Goal: Information Seeking & Learning: Compare options

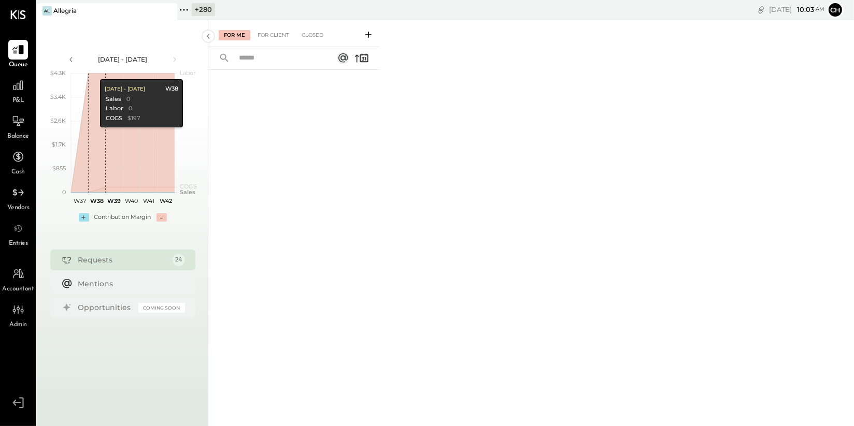
click at [186, 8] on icon at bounding box center [183, 9] width 13 height 13
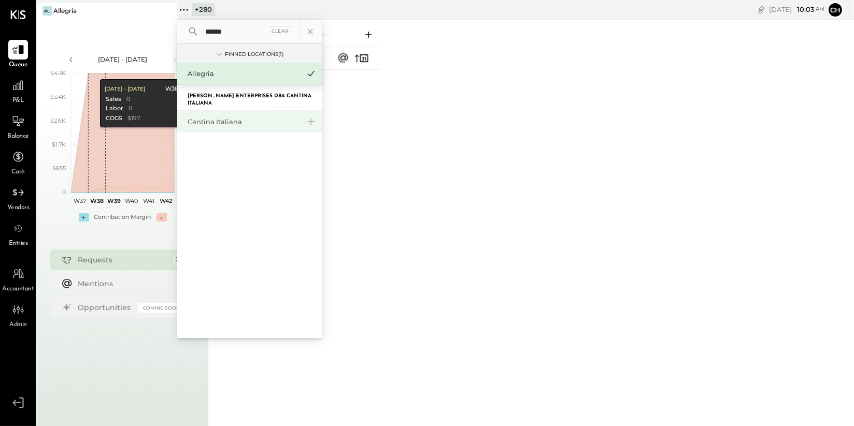
type input "******"
click at [247, 119] on div "Cantina Italiana" at bounding box center [244, 122] width 112 height 10
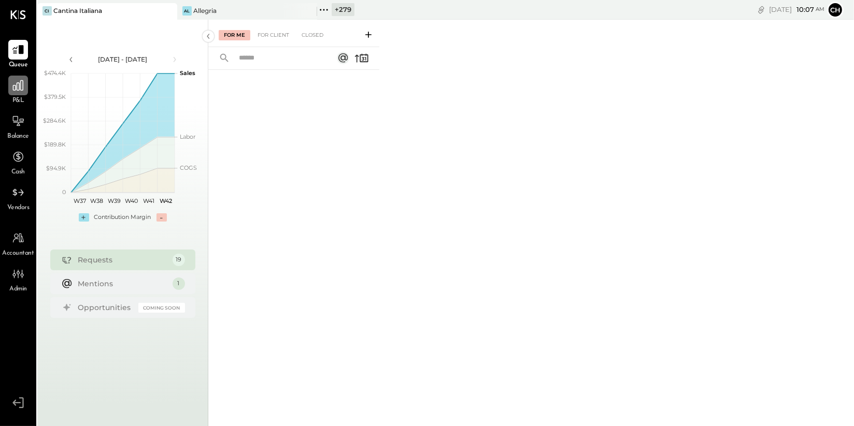
click at [16, 87] on icon at bounding box center [18, 85] width 10 height 10
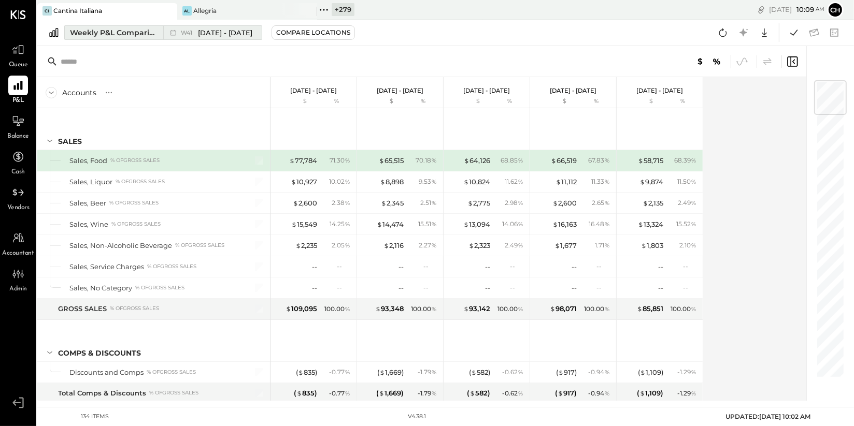
click at [124, 32] on div "Weekly P&L Comparison" at bounding box center [113, 32] width 87 height 10
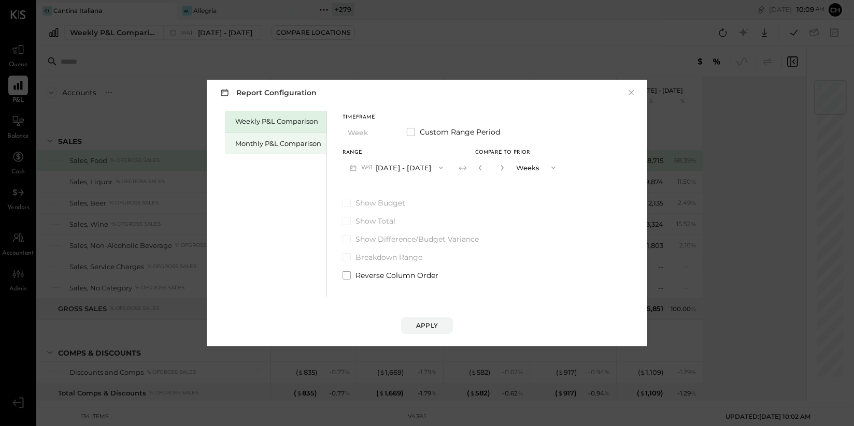
click at [243, 137] on div "Monthly P&L Comparison" at bounding box center [276, 144] width 102 height 22
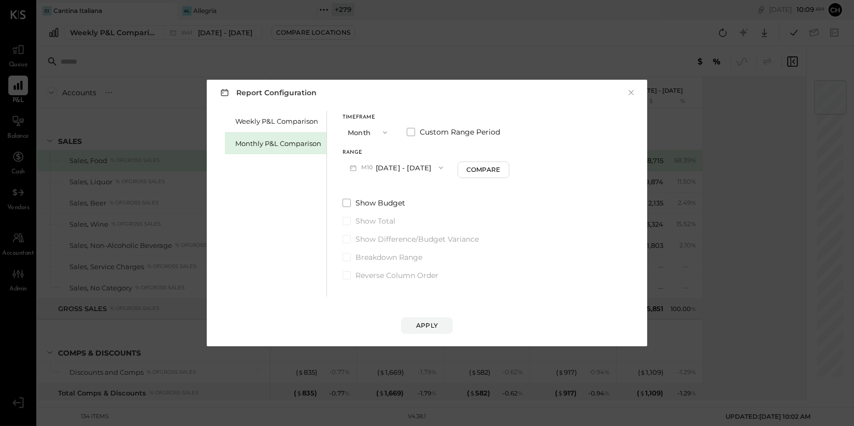
click at [402, 171] on button "M10 [DATE] - [DATE]" at bounding box center [397, 167] width 108 height 19
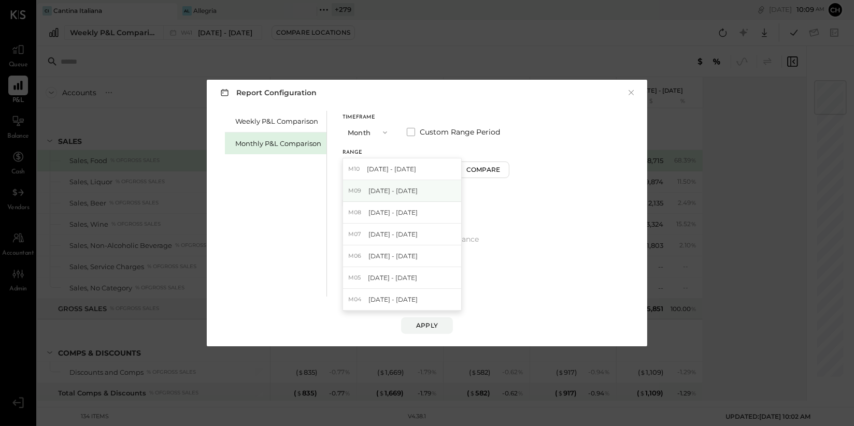
click at [401, 192] on span "[DATE] - [DATE]" at bounding box center [392, 191] width 49 height 9
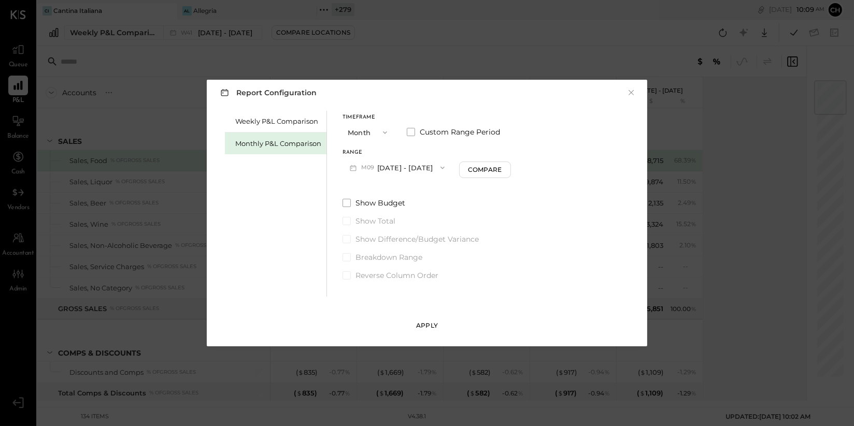
click at [423, 325] on div "Apply" at bounding box center [427, 325] width 22 height 9
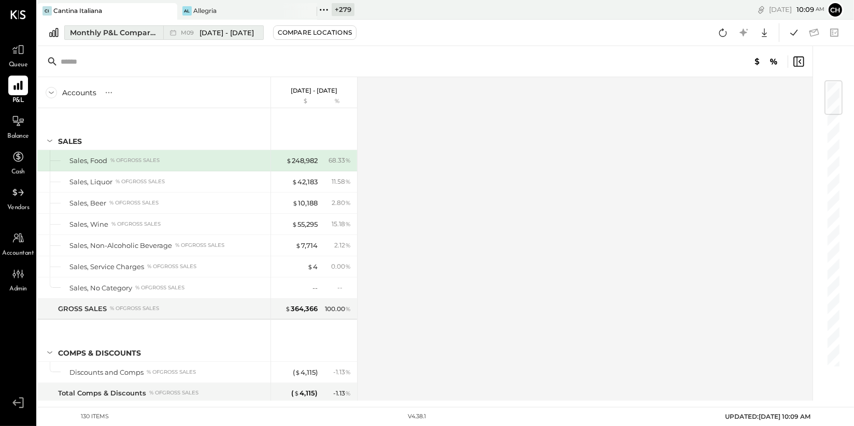
click at [144, 31] on div "Monthly P&L Comparison" at bounding box center [113, 32] width 87 height 10
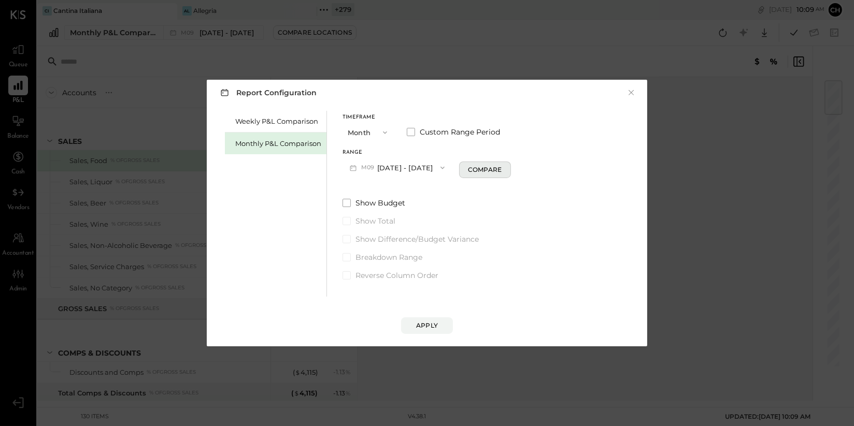
click at [476, 166] on div "Compare" at bounding box center [485, 169] width 34 height 9
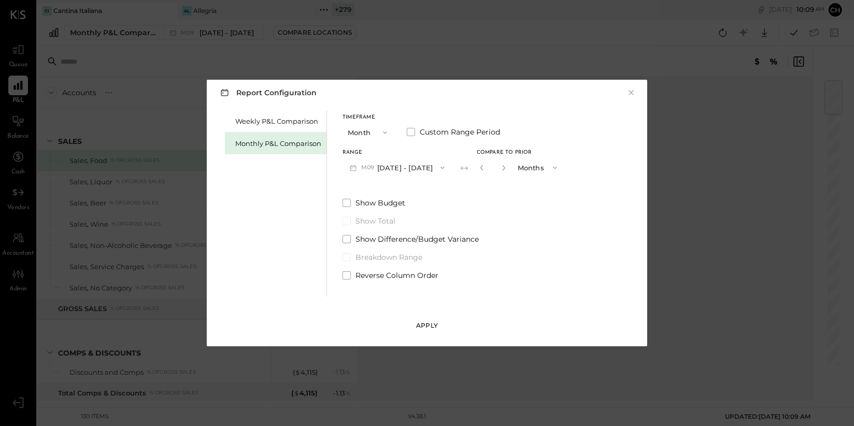
click at [436, 325] on div "Apply" at bounding box center [427, 325] width 22 height 9
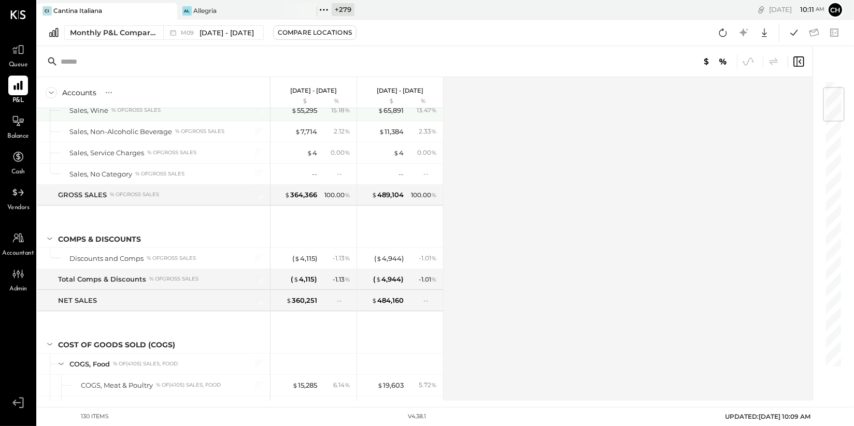
scroll to position [58, 0]
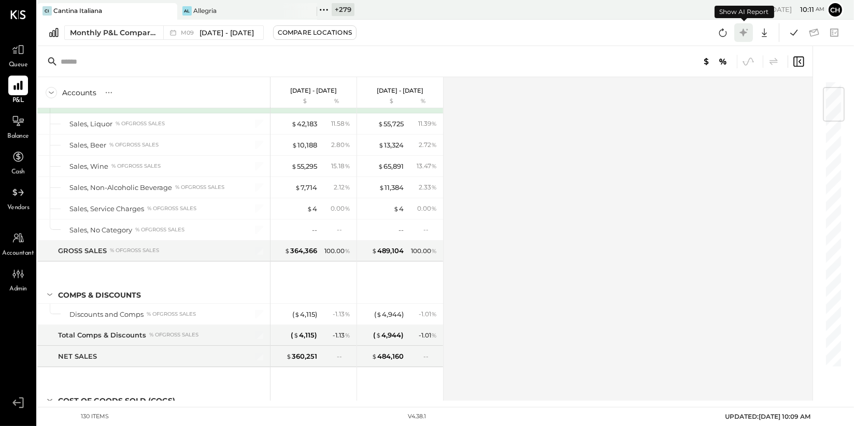
click at [742, 34] on icon at bounding box center [743, 32] width 8 height 8
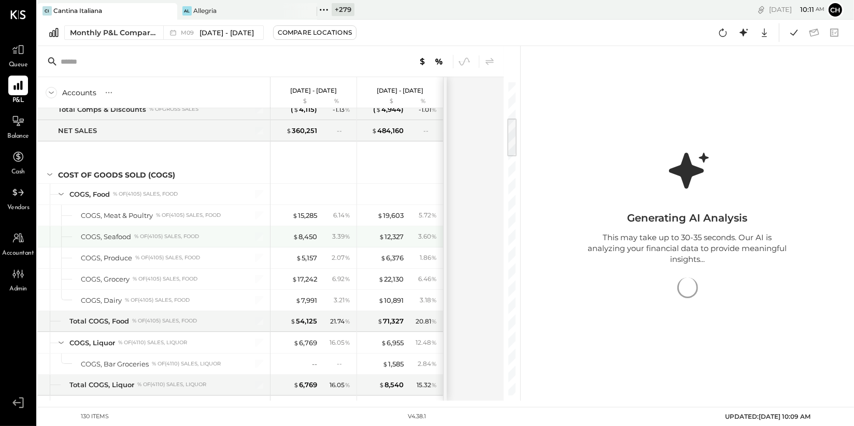
scroll to position [300, 0]
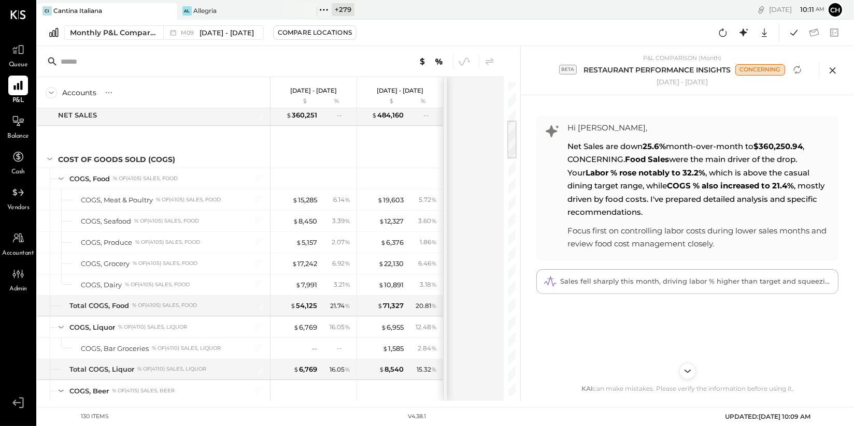
click at [834, 72] on icon at bounding box center [833, 71] width 16 height 16
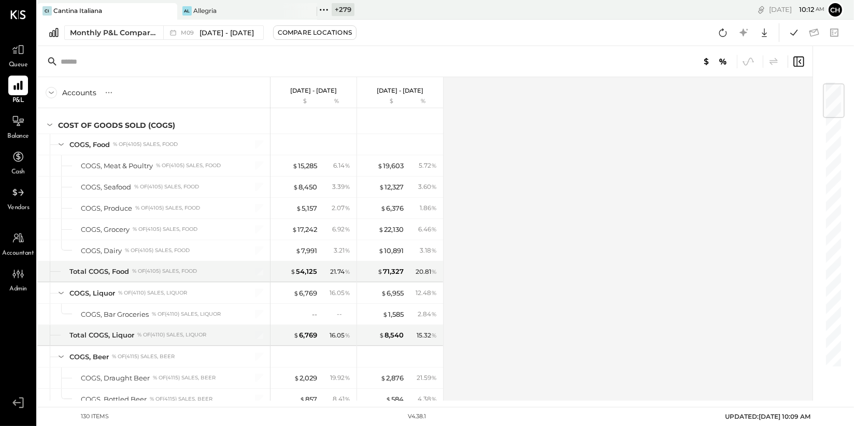
scroll to position [28, 0]
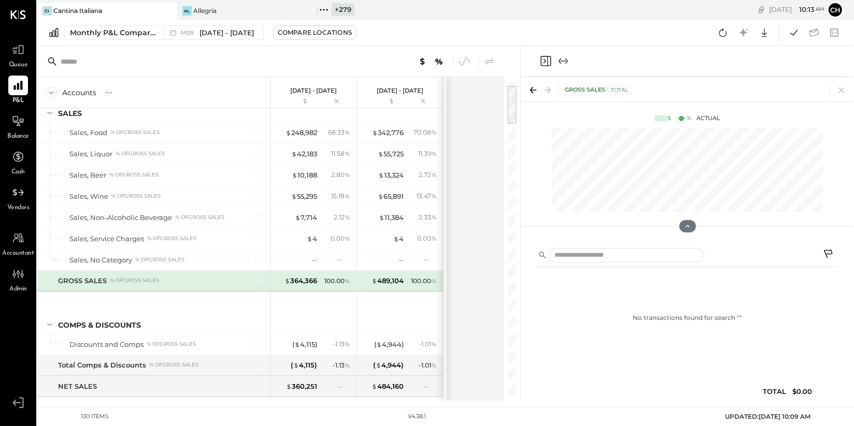
click at [547, 63] on icon "Close panel" at bounding box center [545, 61] width 12 height 12
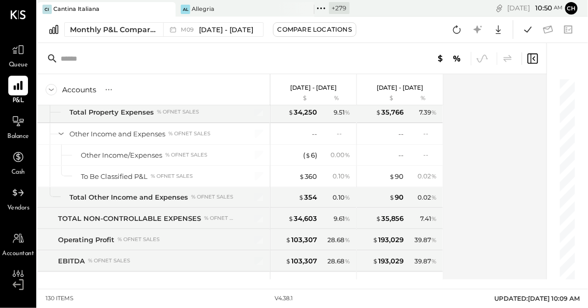
scroll to position [2146, 0]
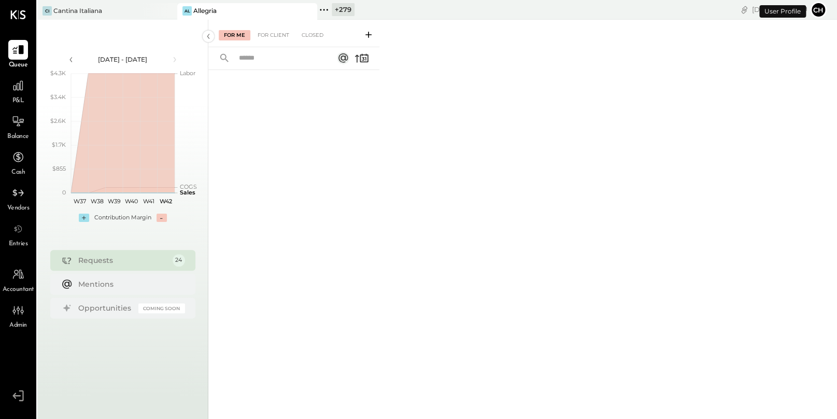
click at [323, 9] on icon at bounding box center [324, 10] width 2 height 2
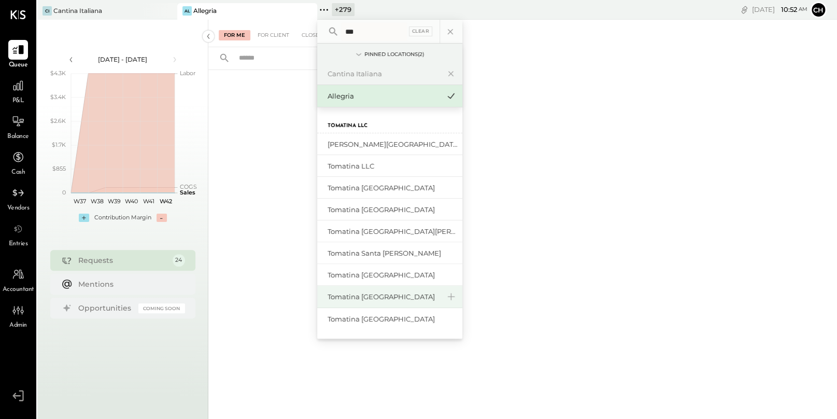
type input "***"
click at [381, 293] on div "Tomatina [GEOGRAPHIC_DATA]" at bounding box center [383, 297] width 112 height 10
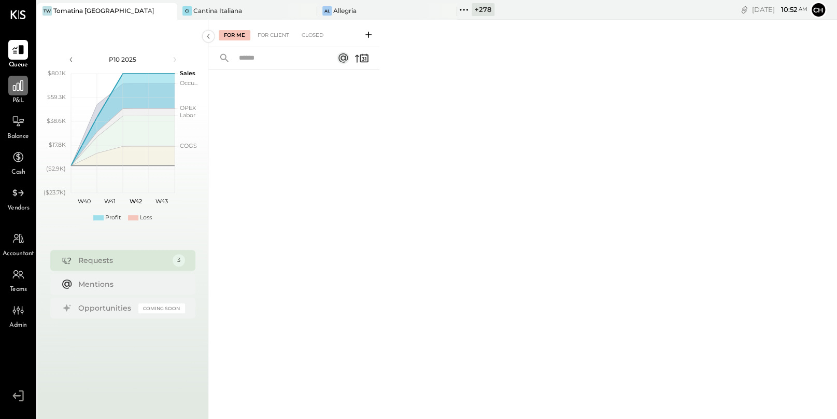
click at [18, 85] on icon at bounding box center [17, 85] width 13 height 13
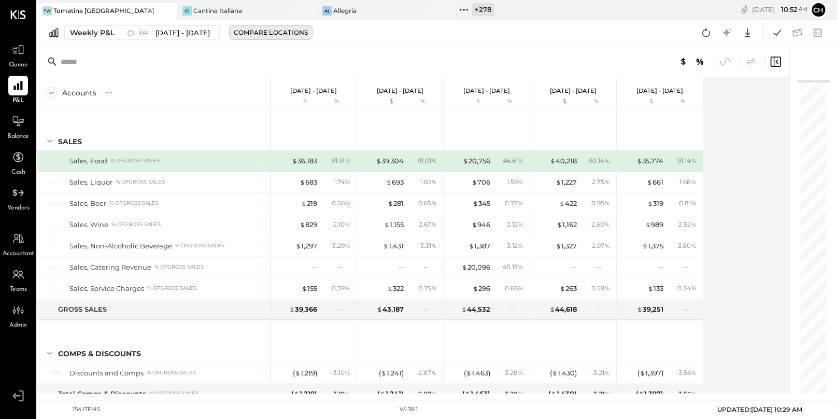
click at [256, 32] on div "Compare Locations" at bounding box center [271, 32] width 74 height 9
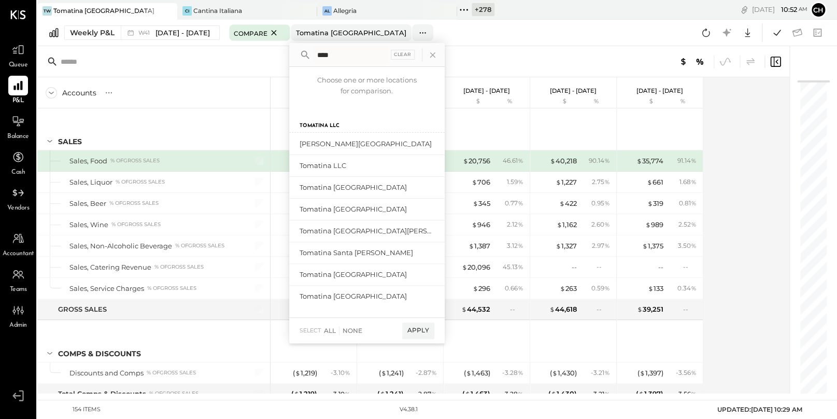
type input "****"
click at [376, 188] on div "add to compare" at bounding box center [403, 187] width 62 height 12
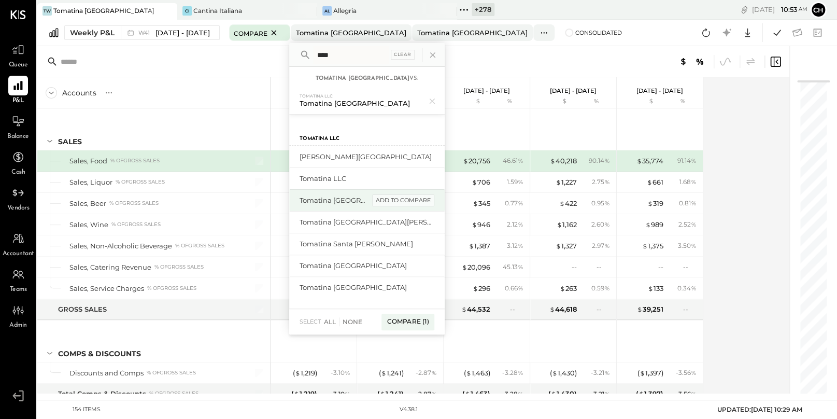
click at [397, 201] on div "add to compare" at bounding box center [403, 200] width 62 height 12
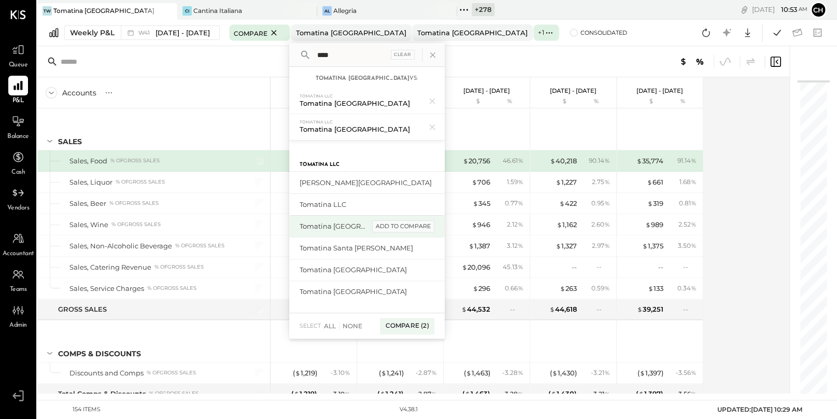
click at [409, 227] on div "add to compare" at bounding box center [403, 226] width 62 height 12
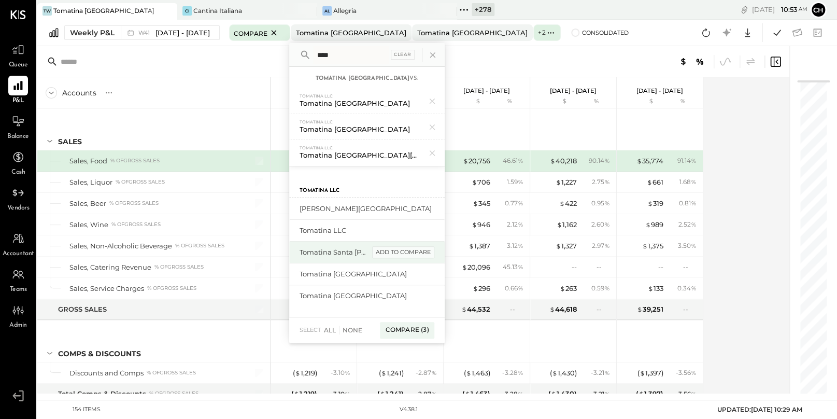
click at [410, 255] on div "add to compare" at bounding box center [403, 252] width 62 height 12
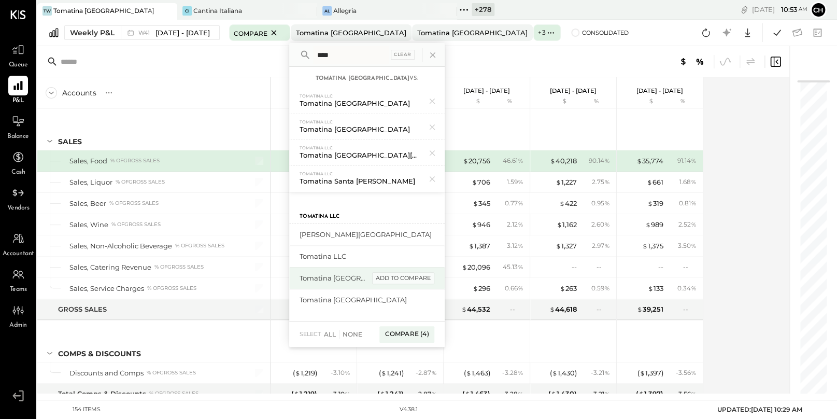
click at [411, 280] on div "add to compare" at bounding box center [403, 278] width 62 height 12
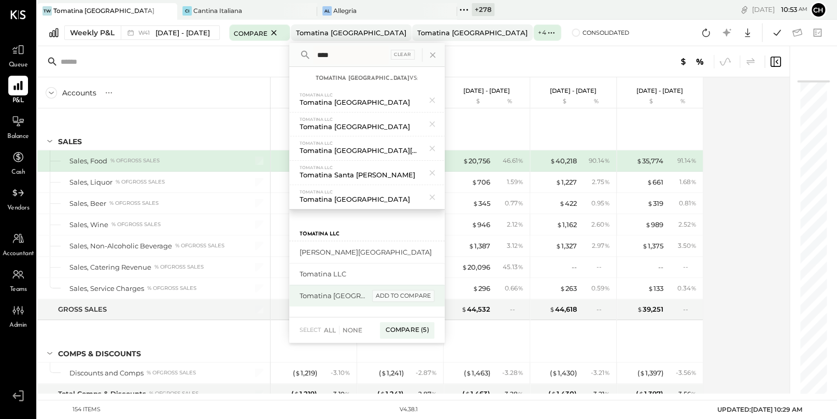
click at [413, 292] on div "add to compare" at bounding box center [403, 296] width 62 height 12
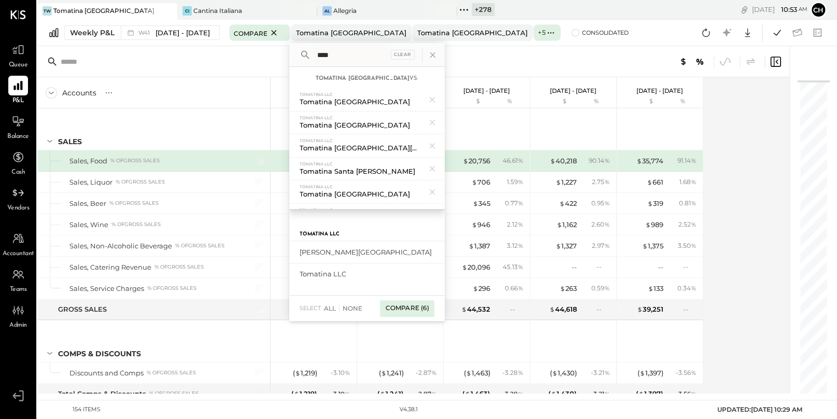
click at [410, 308] on div "Compare (6)" at bounding box center [407, 308] width 54 height 17
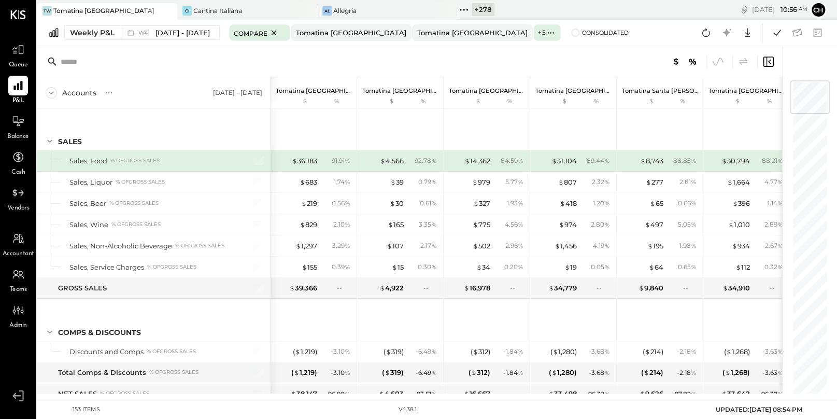
click at [172, 10] on icon at bounding box center [168, 11] width 13 height 12
click at [45, 11] on icon at bounding box center [43, 9] width 13 height 13
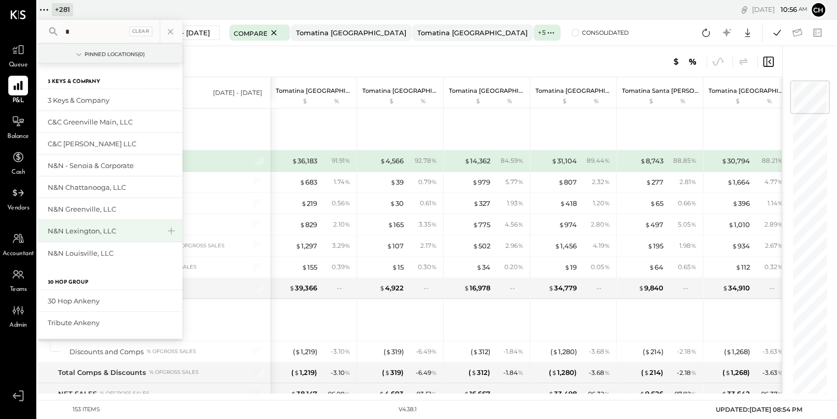
type input "*"
click at [96, 226] on div "N&N Lexington, LLC" at bounding box center [104, 231] width 112 height 10
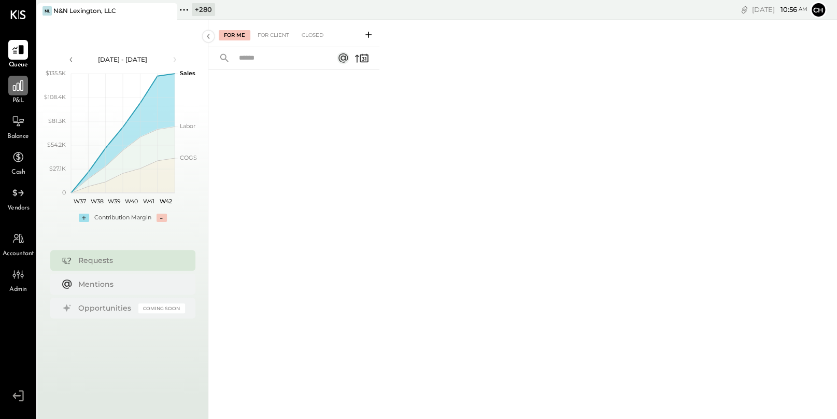
click at [23, 88] on icon at bounding box center [17, 85] width 13 height 13
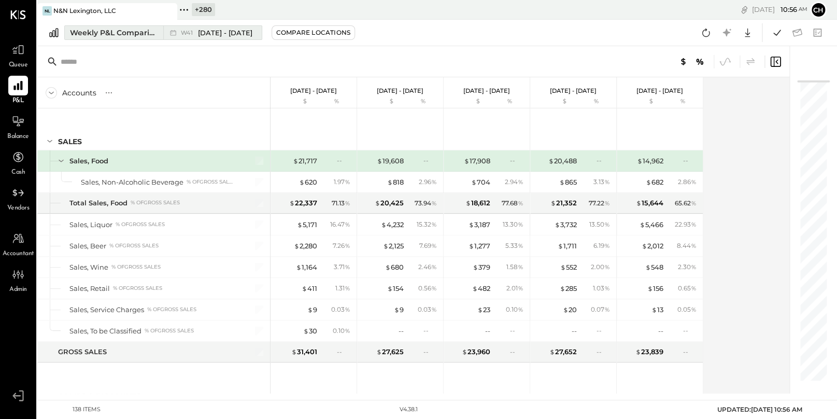
click at [137, 36] on div "Weekly P&L Comparison" at bounding box center [113, 32] width 87 height 10
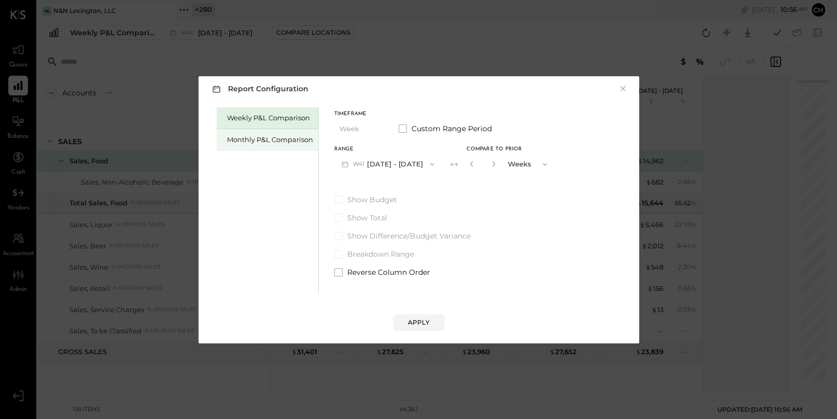
click at [264, 145] on div "Monthly P&L Comparison" at bounding box center [268, 140] width 102 height 22
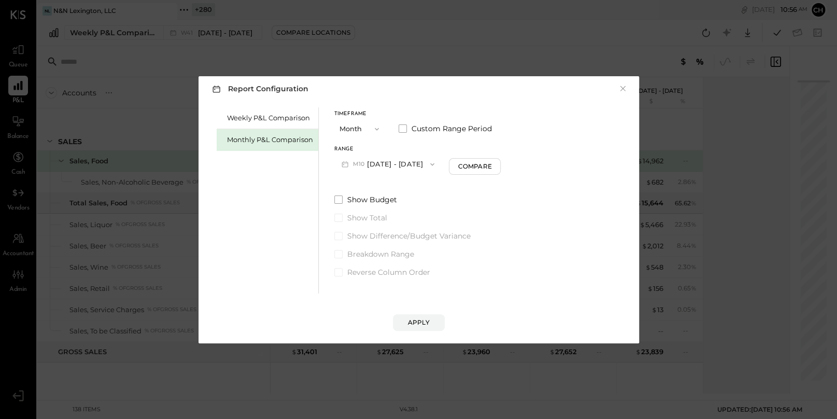
click at [377, 161] on button "M10 [DATE] - [DATE]" at bounding box center [388, 163] width 108 height 19
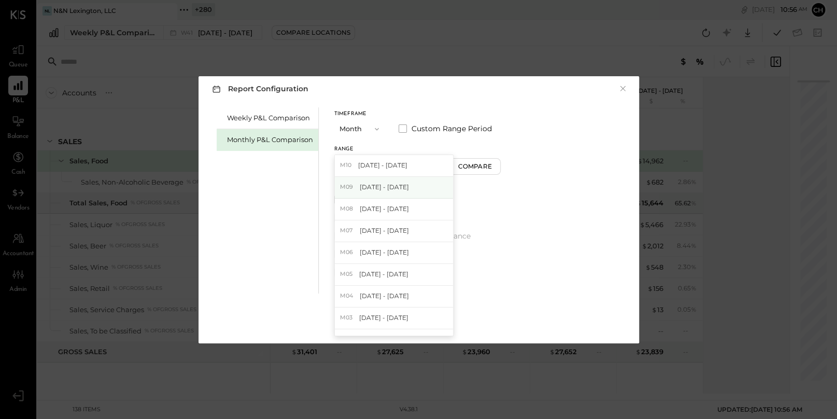
click at [384, 185] on span "[DATE] - [DATE]" at bounding box center [384, 186] width 49 height 9
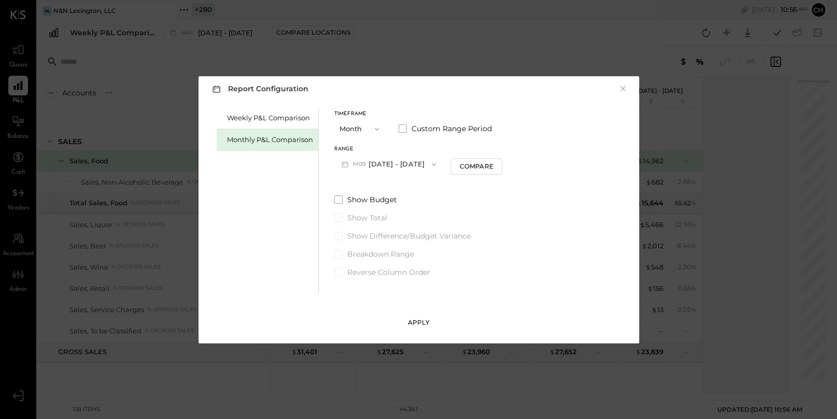
click at [419, 327] on button "Apply" at bounding box center [419, 322] width 52 height 17
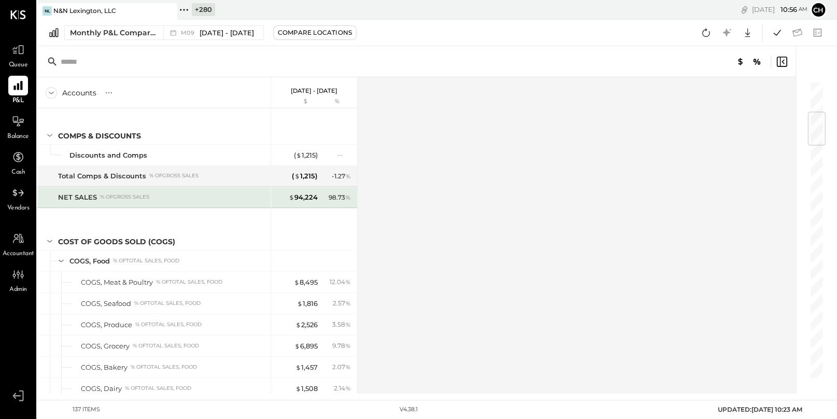
scroll to position [347, 0]
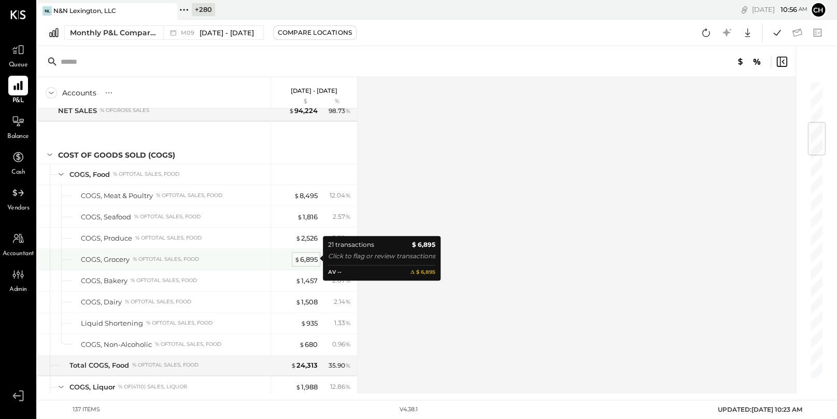
click at [304, 260] on div "$ 6,895" at bounding box center [305, 259] width 23 height 10
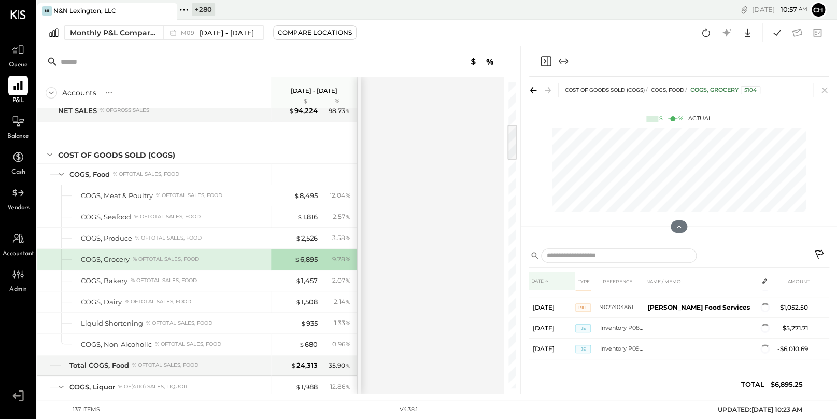
scroll to position [413, 0]
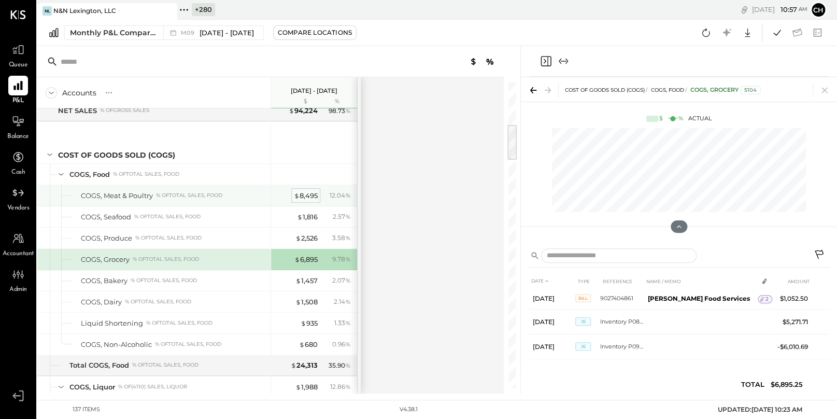
click at [308, 195] on div "$ 8,495" at bounding box center [306, 196] width 24 height 10
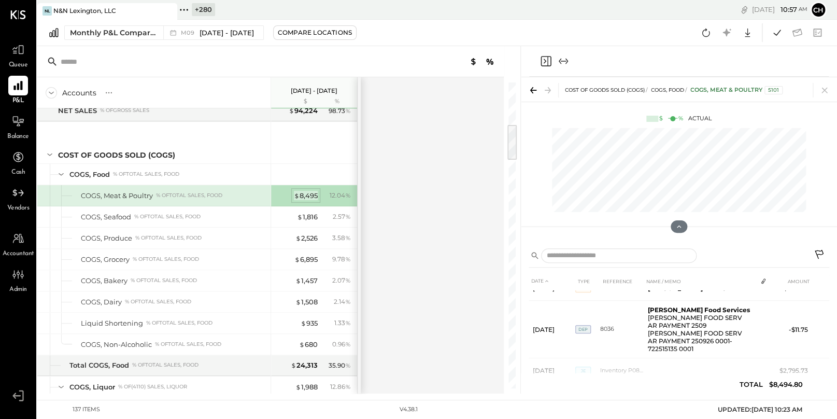
scroll to position [453, 0]
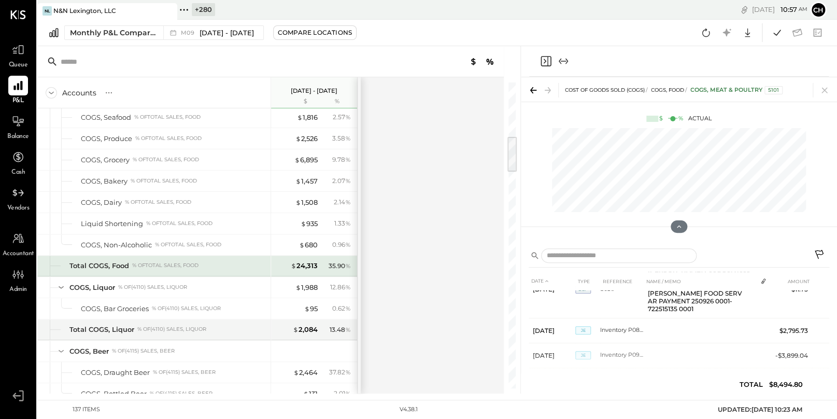
scroll to position [508, 0]
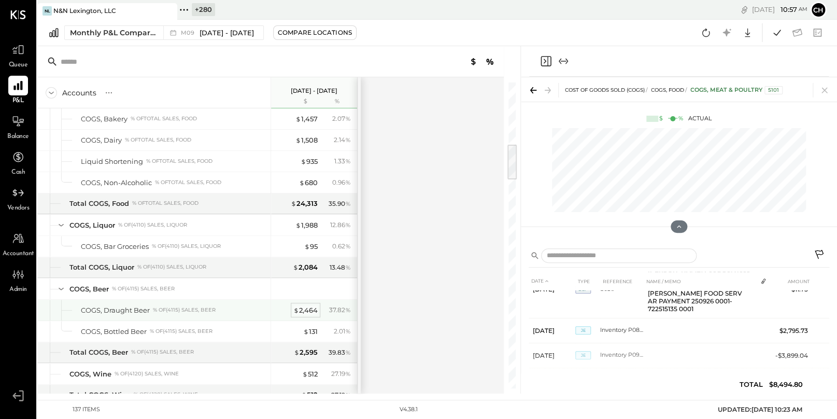
click at [308, 306] on div "$ 2,464" at bounding box center [305, 310] width 24 height 10
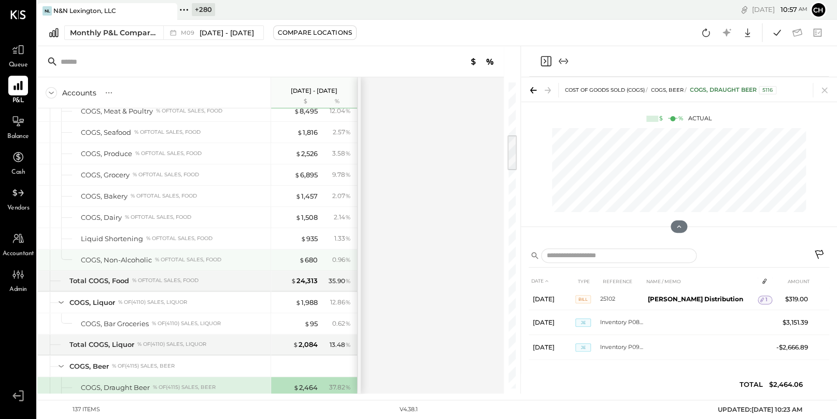
scroll to position [349, 0]
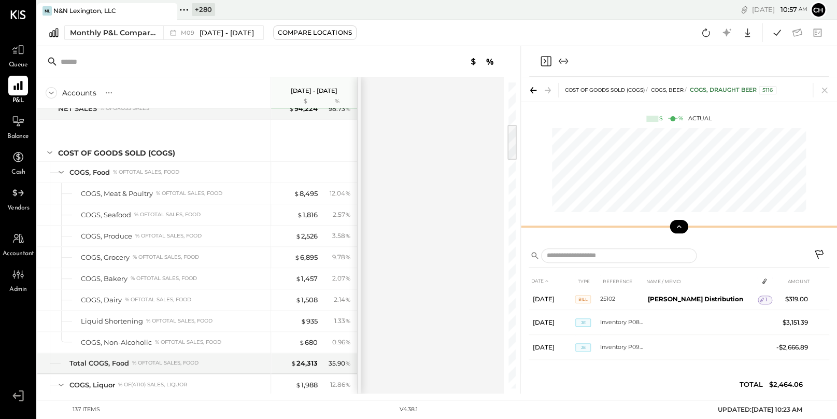
click at [680, 227] on icon at bounding box center [678, 226] width 9 height 9
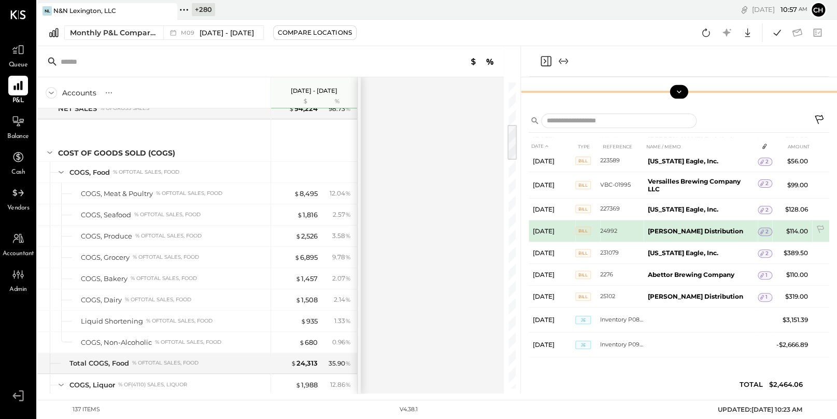
scroll to position [144, 0]
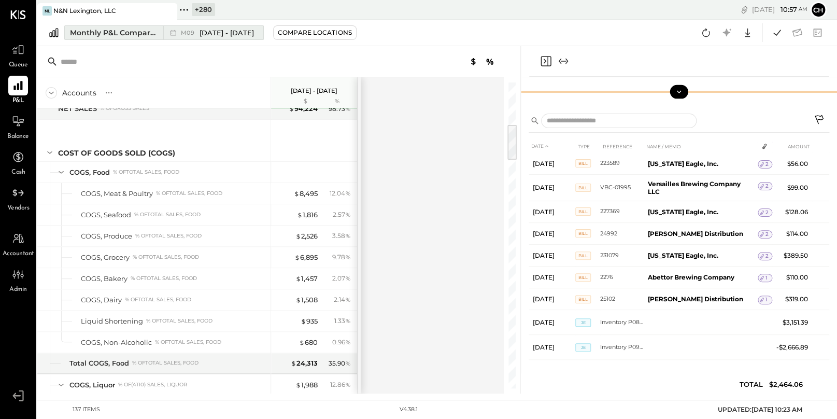
click at [145, 34] on div "Monthly P&L Comparison" at bounding box center [113, 32] width 87 height 10
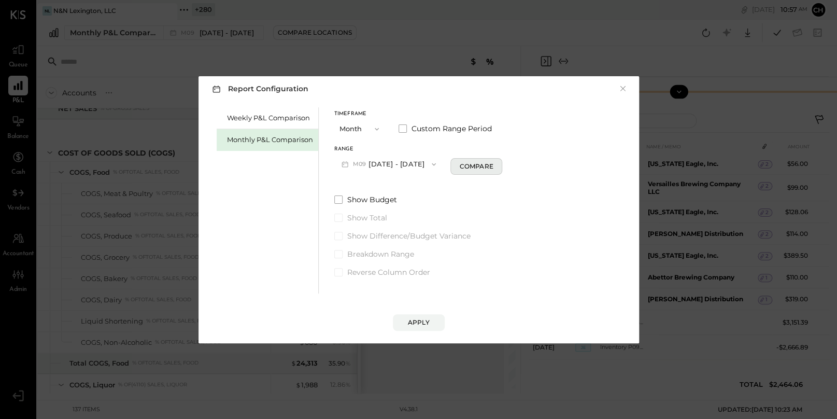
click at [453, 164] on button "Compare" at bounding box center [476, 166] width 52 height 17
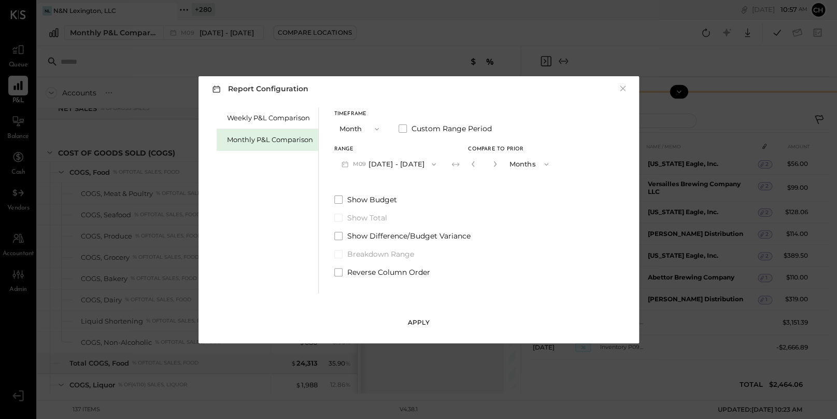
click at [418, 322] on div "Apply" at bounding box center [419, 322] width 22 height 9
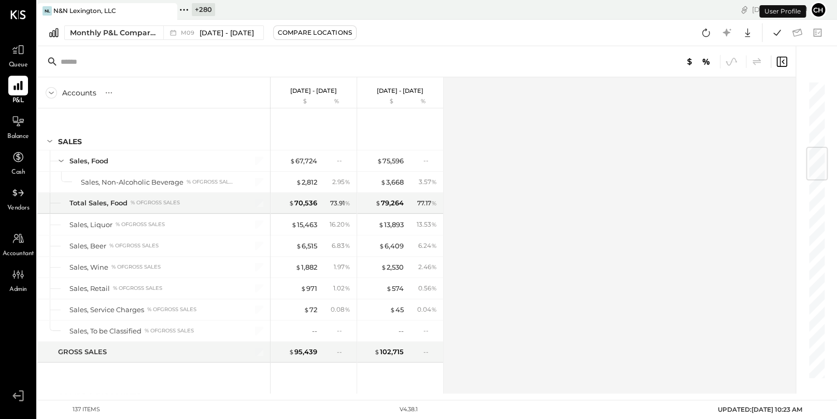
scroll to position [555, 0]
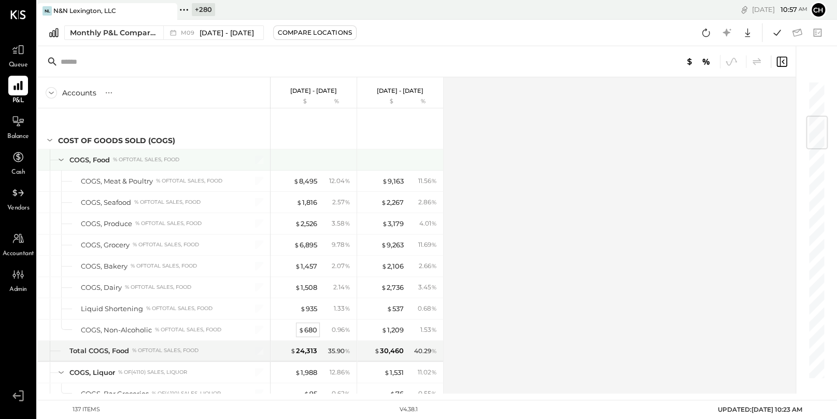
scroll to position [451, 0]
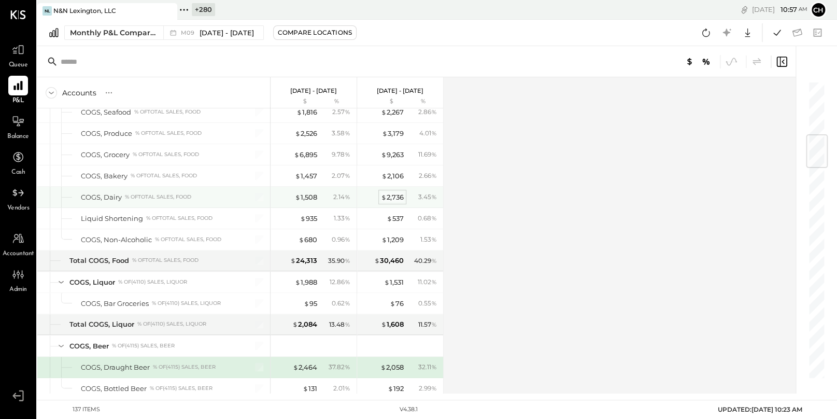
click at [396, 196] on div "$ 2,736" at bounding box center [392, 197] width 23 height 10
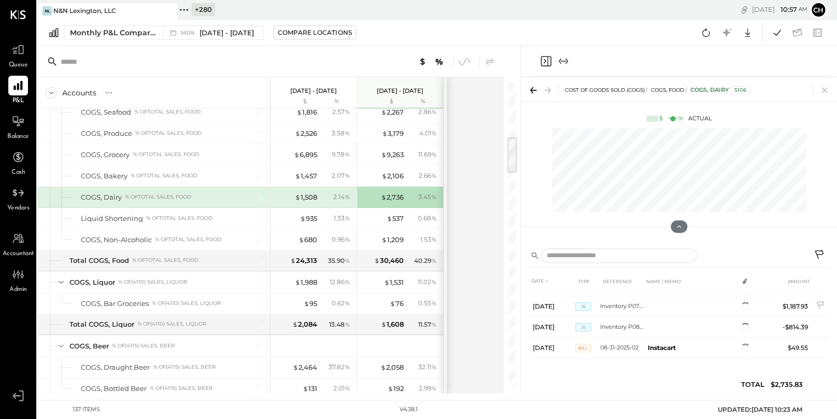
scroll to position [285, 0]
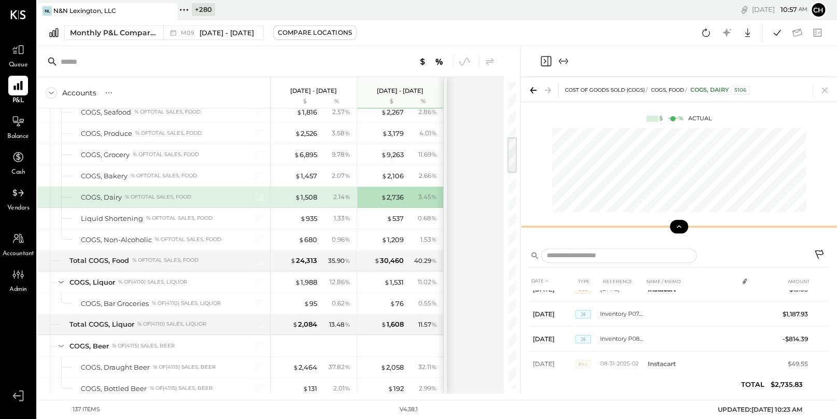
click at [682, 228] on icon at bounding box center [678, 226] width 9 height 9
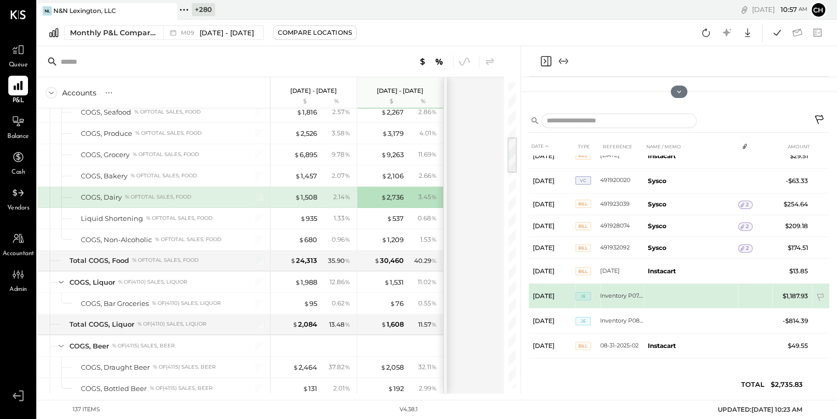
click at [637, 291] on td "Inventory P07.25R" at bounding box center [622, 295] width 44 height 25
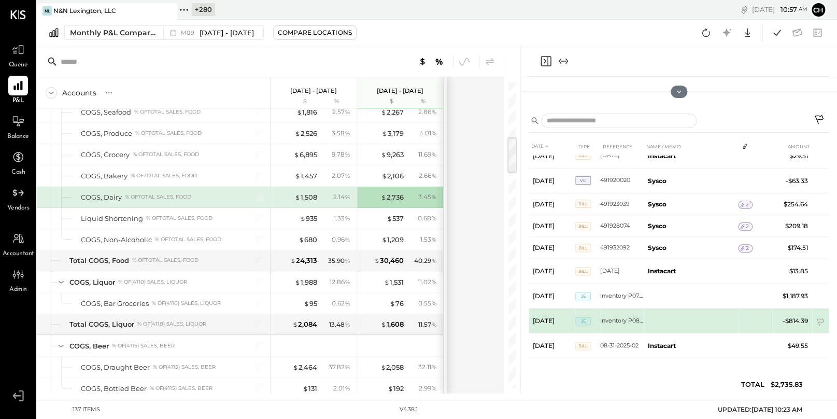
click at [605, 320] on td "Inventory P08.25" at bounding box center [622, 320] width 44 height 25
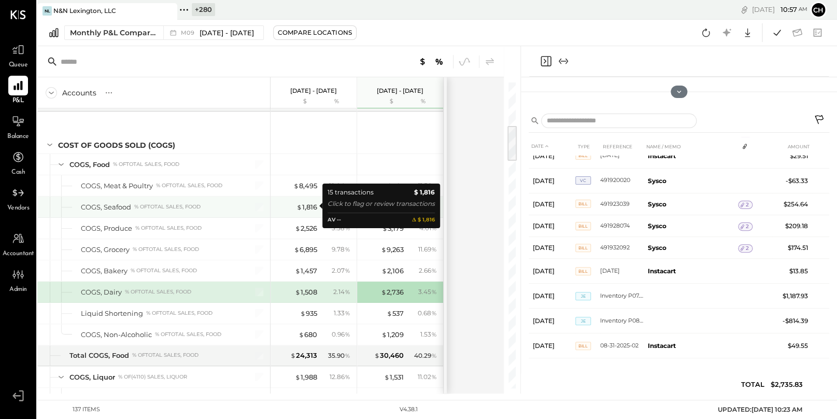
scroll to position [358, 0]
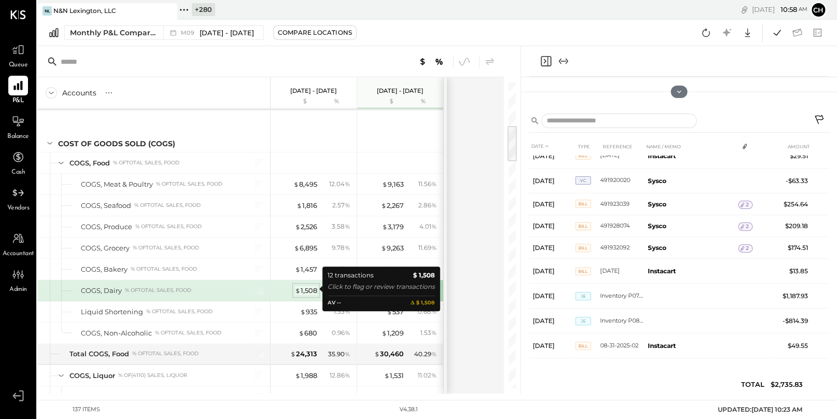
click at [303, 290] on div "$ 1,508" at bounding box center [306, 291] width 22 height 10
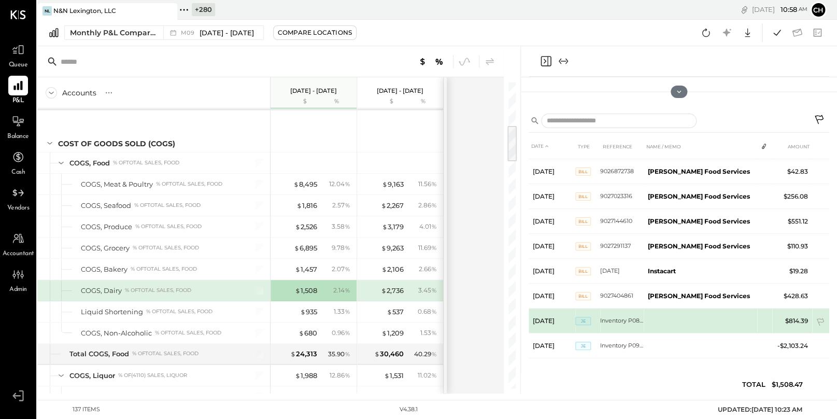
click at [606, 320] on td "Inventory P08.25R" at bounding box center [622, 320] width 44 height 25
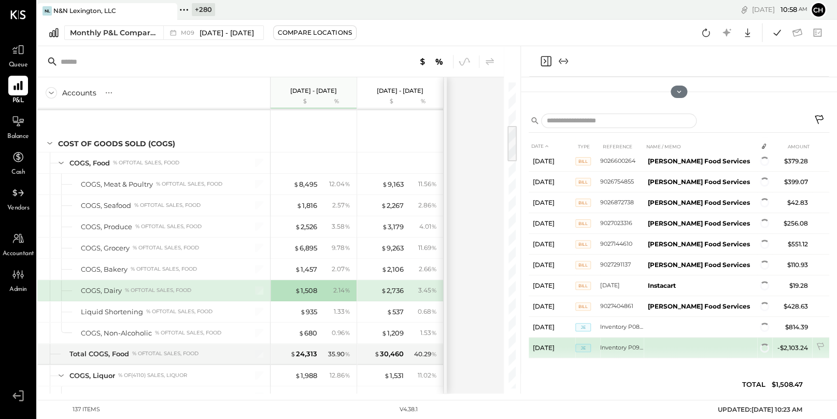
click at [615, 341] on td "Inventory P09.25" at bounding box center [622, 347] width 44 height 21
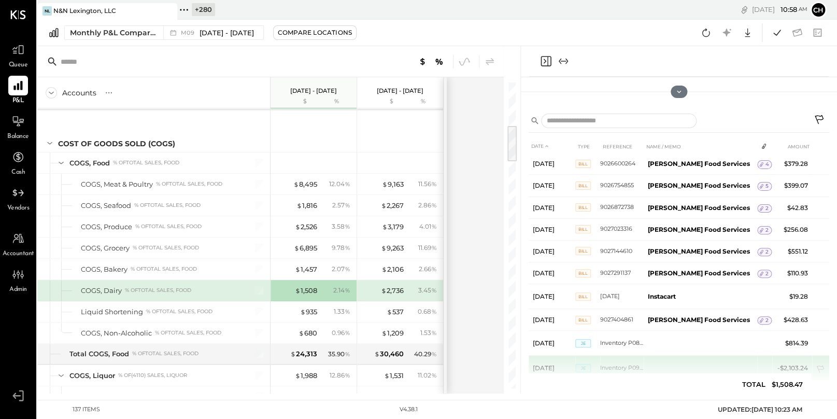
scroll to position [69, 0]
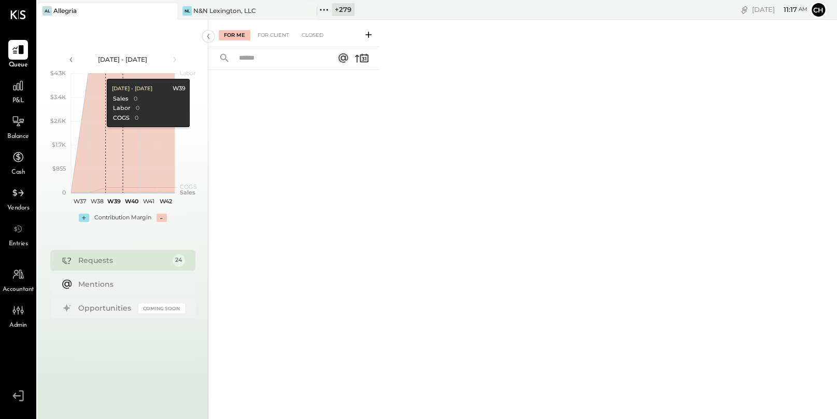
click at [325, 7] on icon at bounding box center [323, 9] width 13 height 13
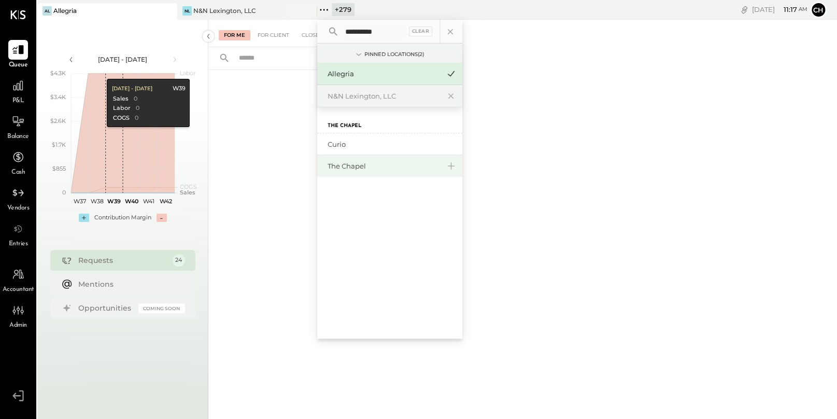
type input "**********"
click at [347, 162] on div "The Chapel" at bounding box center [383, 166] width 112 height 10
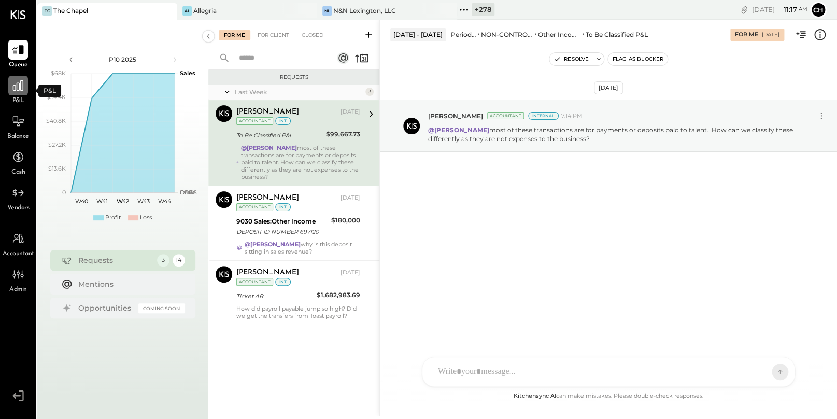
click at [18, 88] on icon at bounding box center [17, 85] width 13 height 13
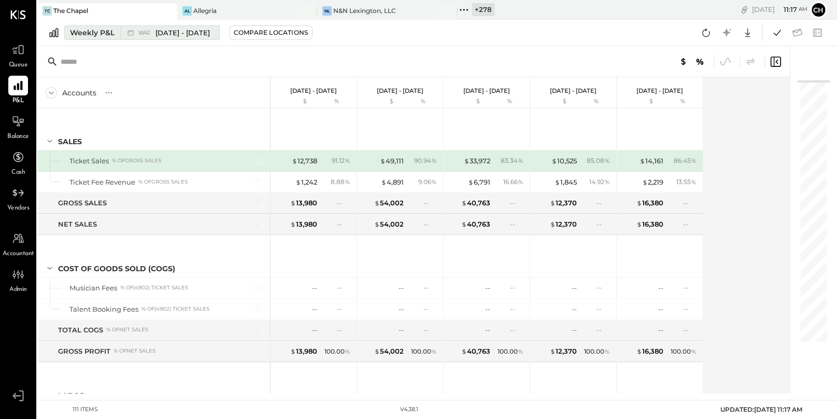
click at [110, 35] on div "Weekly P&L" at bounding box center [92, 32] width 45 height 10
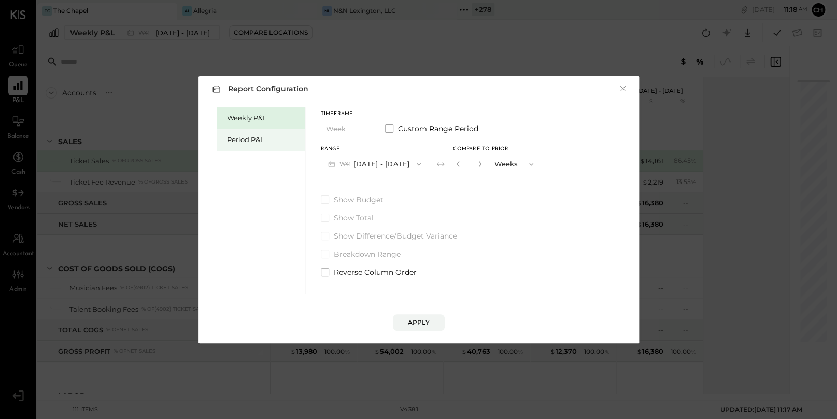
click at [234, 137] on div "Period P&L" at bounding box center [263, 140] width 73 height 10
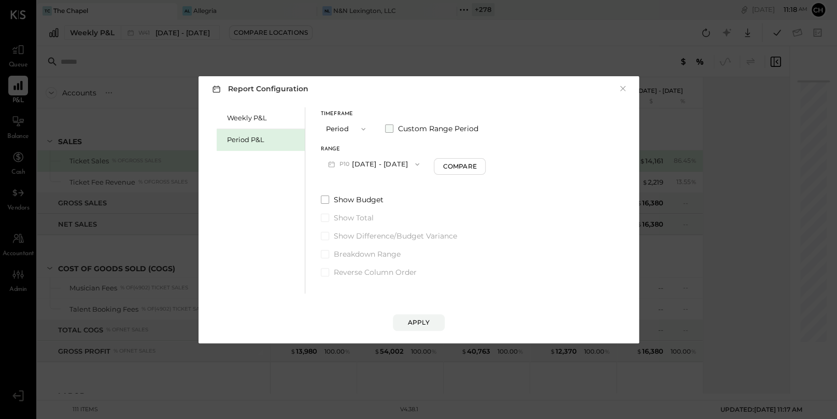
click at [389, 128] on span at bounding box center [389, 128] width 8 height 8
click at [375, 163] on icon "button" at bounding box center [373, 164] width 4 height 3
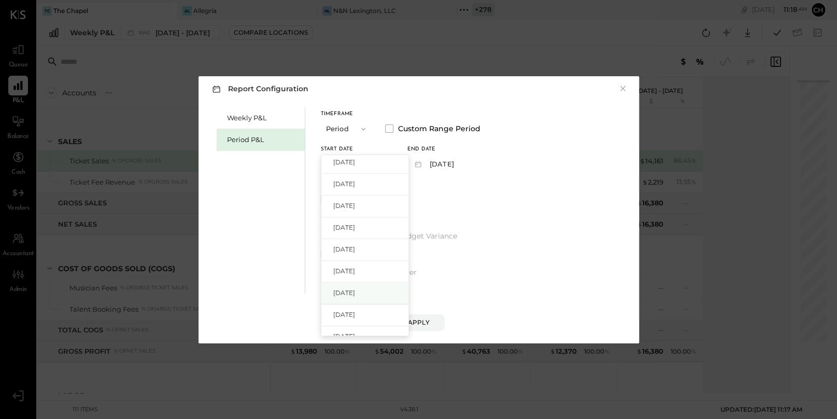
scroll to position [452, 0]
click at [368, 207] on div "Oct 30, 2023" at bounding box center [364, 214] width 87 height 22
click at [464, 162] on span "button" at bounding box center [456, 164] width 13 height 8
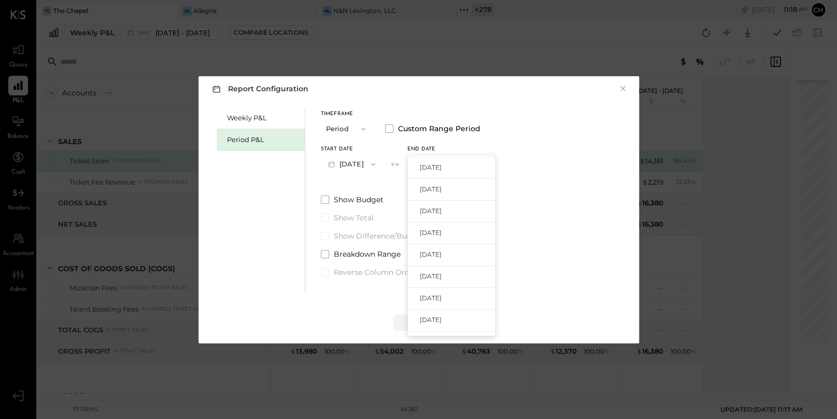
scroll to position [151, 0]
click at [474, 279] on div "Nov 3, 2024" at bounding box center [451, 276] width 87 height 22
click at [415, 322] on div "Apply" at bounding box center [419, 322] width 22 height 9
